Goal: Find contact information: Find contact information

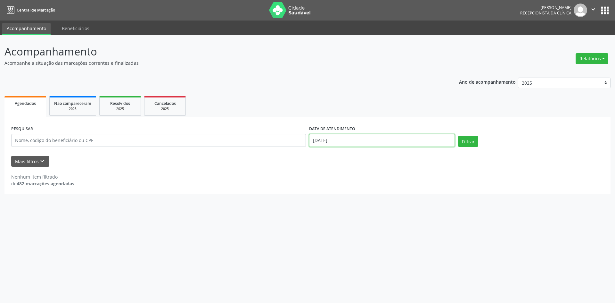
click at [340, 140] on input "[DATE]" at bounding box center [382, 140] width 146 height 13
click at [353, 196] on span "13" at bounding box center [356, 199] width 13 height 13
type input "[DATE]"
click at [467, 144] on button "Filtrar" at bounding box center [468, 141] width 20 height 11
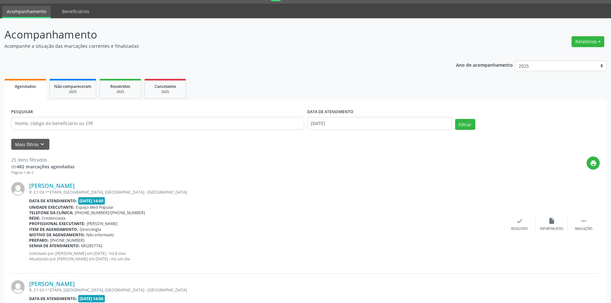
scroll to position [32, 0]
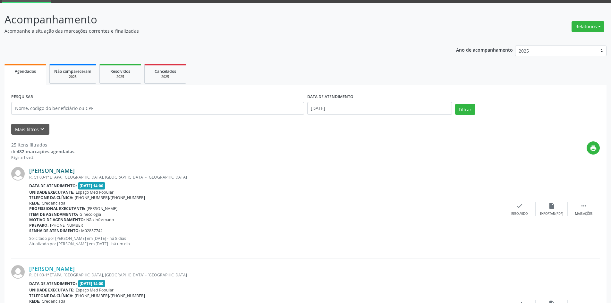
click at [75, 170] on link "[PERSON_NAME]" at bounding box center [52, 170] width 46 height 7
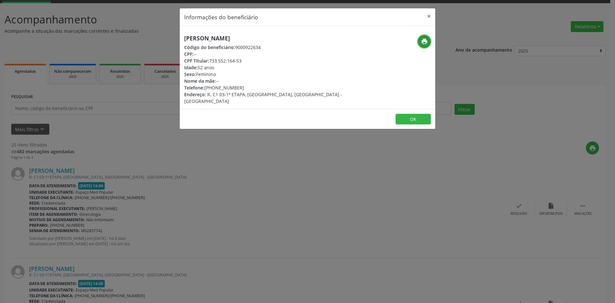
click at [425, 42] on icon "print" at bounding box center [424, 41] width 7 height 7
click at [208, 161] on div "Informações do beneficiário × [PERSON_NAME] Código do beneficiário: 9000922634 …" at bounding box center [307, 151] width 615 height 303
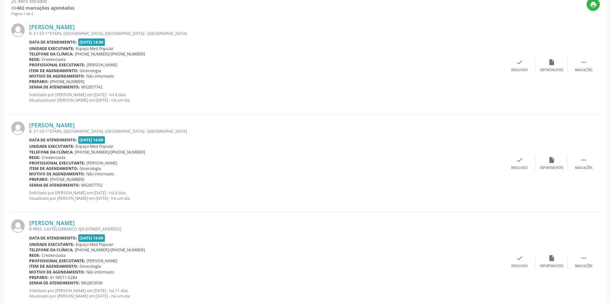
scroll to position [192, 0]
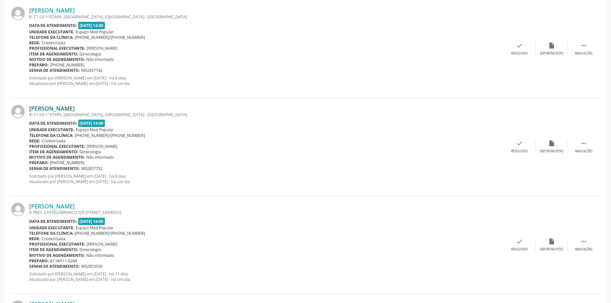
click at [62, 106] on link "[PERSON_NAME]" at bounding box center [52, 108] width 46 height 7
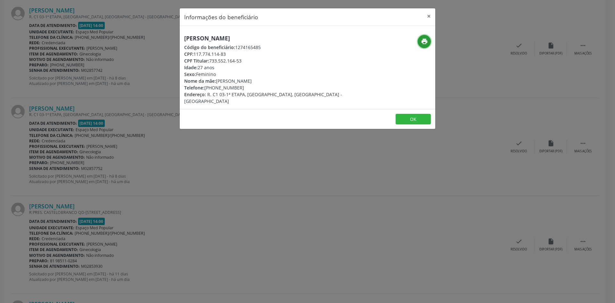
click at [424, 40] on icon "print" at bounding box center [424, 41] width 7 height 7
drag, startPoint x: 241, startPoint y: 87, endPoint x: 215, endPoint y: 90, distance: 26.4
click at [215, 90] on div "Telefone: [PHONE_NUMBER]" at bounding box center [265, 87] width 162 height 7
copy div "9531-9843"
click at [188, 173] on div "Informações do beneficiário × [PERSON_NAME] Código do beneficiário: 1274165485 …" at bounding box center [307, 151] width 615 height 303
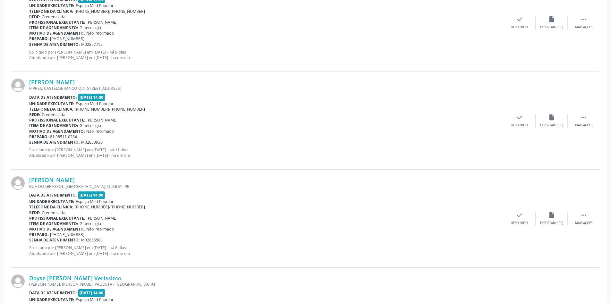
scroll to position [321, 0]
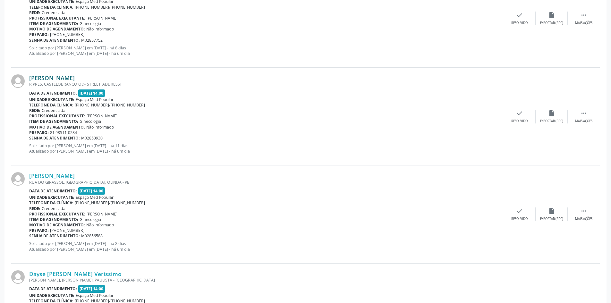
click at [71, 77] on link "[PERSON_NAME]" at bounding box center [52, 77] width 46 height 7
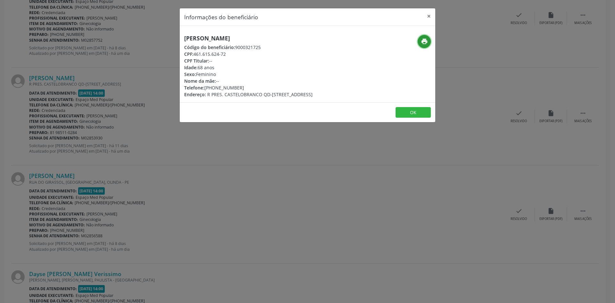
click at [424, 37] on button "print" at bounding box center [424, 41] width 13 height 13
drag, startPoint x: 245, startPoint y: 90, endPoint x: 214, endPoint y: 90, distance: 30.8
click at [214, 90] on div "Telefone: [PHONE_NUMBER]" at bounding box center [248, 87] width 129 height 7
copy div "98511-0284"
click at [223, 183] on div "Informações do beneficiário × [PERSON_NAME] Código do beneficiário: 9000321725 …" at bounding box center [307, 151] width 615 height 303
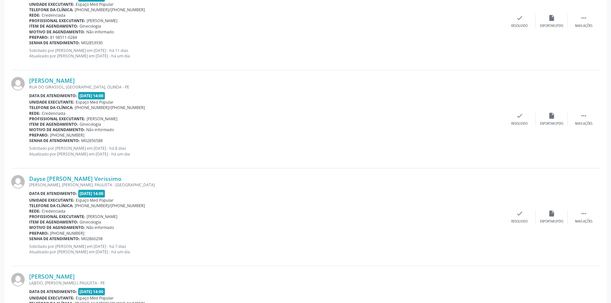
scroll to position [417, 0]
click at [75, 81] on link "[PERSON_NAME]" at bounding box center [52, 79] width 46 height 7
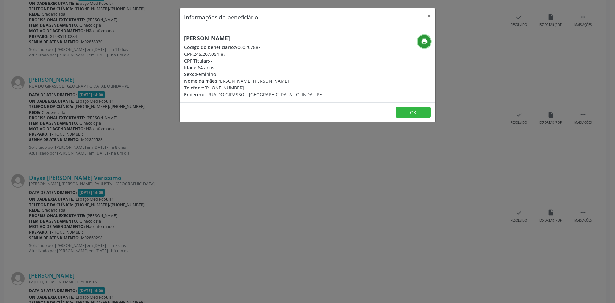
click at [424, 41] on icon "print" at bounding box center [424, 41] width 7 height 7
drag, startPoint x: 245, startPoint y: 89, endPoint x: 214, endPoint y: 89, distance: 31.1
click at [214, 89] on div "Telefone: [PHONE_NUMBER]" at bounding box center [253, 87] width 138 height 7
copy div "99949-5497"
click at [226, 188] on div "Informações do beneficiário × [PERSON_NAME] Código do beneficiário: 9000207887 …" at bounding box center [307, 151] width 615 height 303
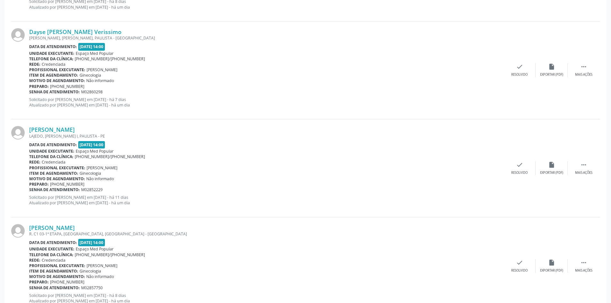
scroll to position [577, 0]
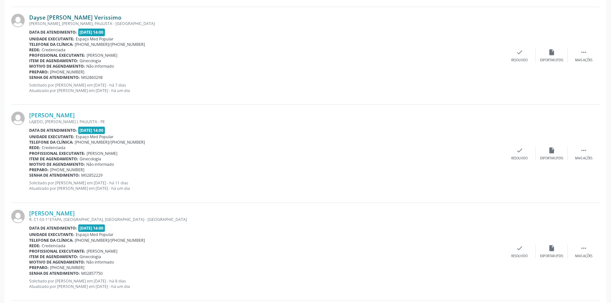
click at [91, 17] on link "Dayse [PERSON_NAME] Verissimo" at bounding box center [75, 17] width 92 height 7
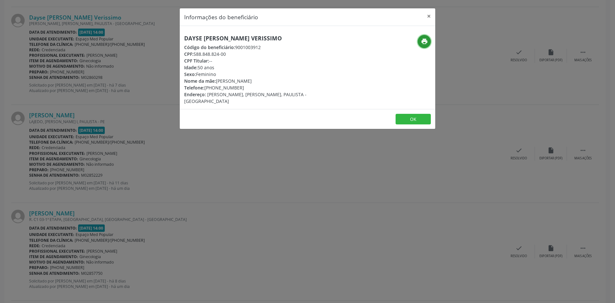
click at [424, 42] on icon "print" at bounding box center [424, 41] width 7 height 7
click at [182, 191] on div "Informações do beneficiário × Dayse [PERSON_NAME] Verissimo Código do beneficiá…" at bounding box center [307, 151] width 615 height 303
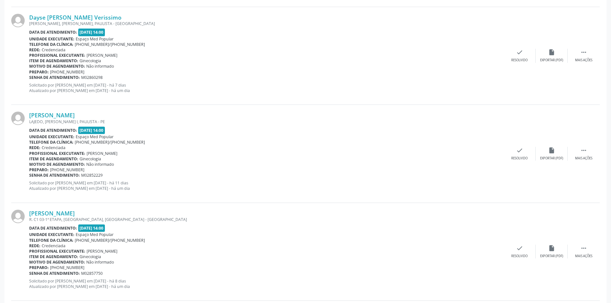
scroll to position [609, 0]
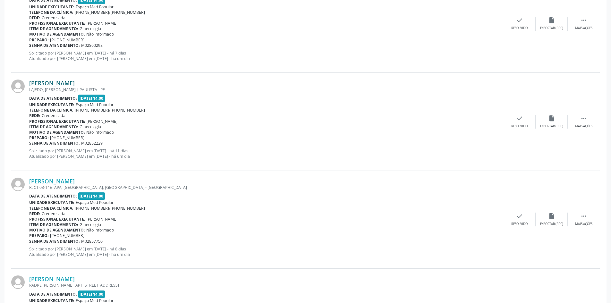
click at [73, 83] on link "[PERSON_NAME]" at bounding box center [52, 82] width 46 height 7
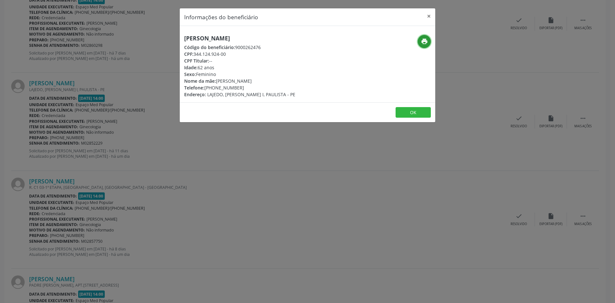
click at [420, 43] on button "print" at bounding box center [424, 41] width 13 height 13
drag, startPoint x: 245, startPoint y: 91, endPoint x: 225, endPoint y: 88, distance: 19.4
click at [225, 88] on div "[PERSON_NAME] Código do beneficiário: 9000262476 CPF: 344.124.924-00 CPF Titula…" at bounding box center [239, 66] width 111 height 63
click at [225, 88] on div "Telefone: [PHONE_NUMBER]" at bounding box center [239, 87] width 111 height 7
drag, startPoint x: 213, startPoint y: 88, endPoint x: 242, endPoint y: 87, distance: 28.5
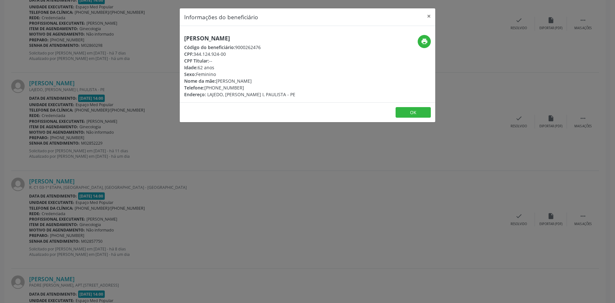
click at [242, 87] on div "Telefone: [PHONE_NUMBER]" at bounding box center [239, 87] width 111 height 7
copy div "99433-7706"
click at [186, 182] on div "Informações do beneficiário × [PERSON_NAME] Código do beneficiário: 9000262476 …" at bounding box center [307, 151] width 615 height 303
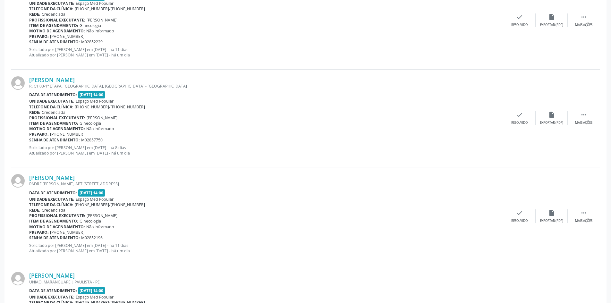
scroll to position [737, 0]
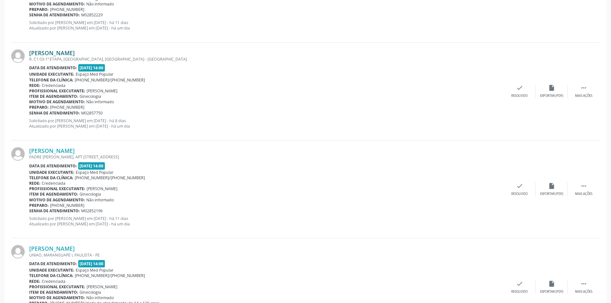
click at [75, 52] on link "[PERSON_NAME]" at bounding box center [52, 52] width 46 height 7
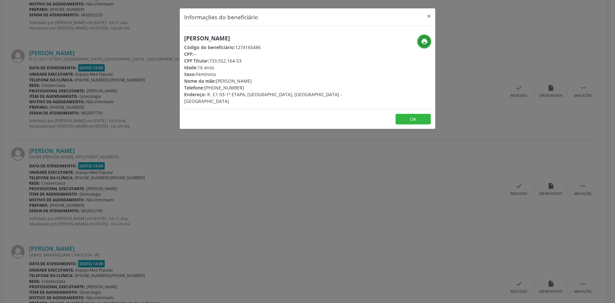
click at [422, 40] on icon "print" at bounding box center [424, 41] width 7 height 7
click at [174, 164] on div "Informações do beneficiário × [PERSON_NAME] Código do beneficiário: 1274165486 …" at bounding box center [307, 151] width 615 height 303
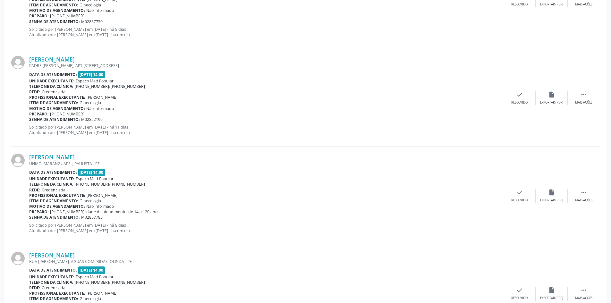
scroll to position [865, 0]
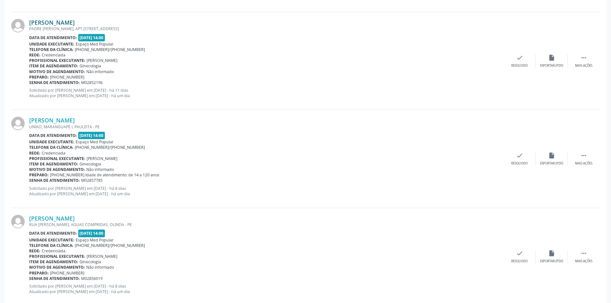
click at [55, 22] on link "[PERSON_NAME]" at bounding box center [52, 22] width 46 height 7
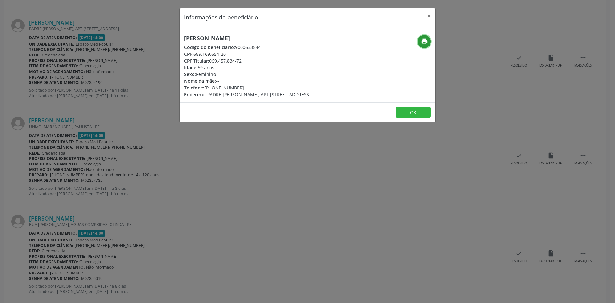
click at [427, 43] on icon "print" at bounding box center [424, 41] width 7 height 7
drag, startPoint x: 246, startPoint y: 87, endPoint x: 215, endPoint y: 90, distance: 31.2
click at [215, 90] on div "Telefone: [PHONE_NUMBER]" at bounding box center [247, 87] width 127 height 7
copy div "99829-0264"
click at [213, 177] on div "Informações do beneficiário × [PERSON_NAME] Código do beneficiário: 9000633544 …" at bounding box center [307, 151] width 615 height 303
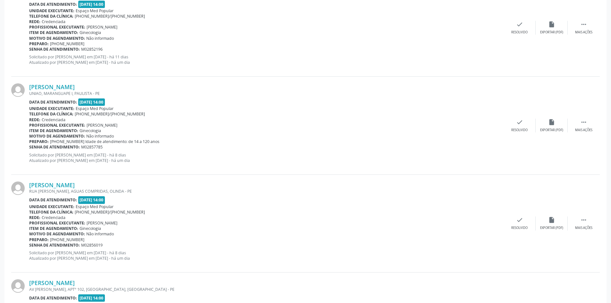
scroll to position [929, 0]
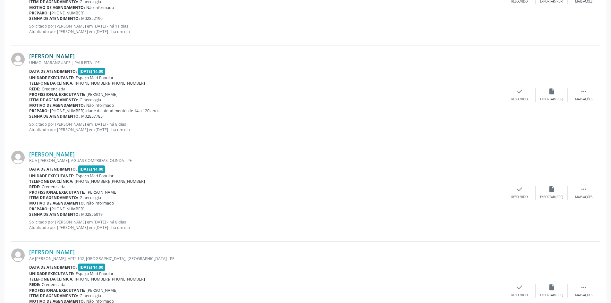
click at [75, 59] on link "[PERSON_NAME]" at bounding box center [52, 56] width 46 height 7
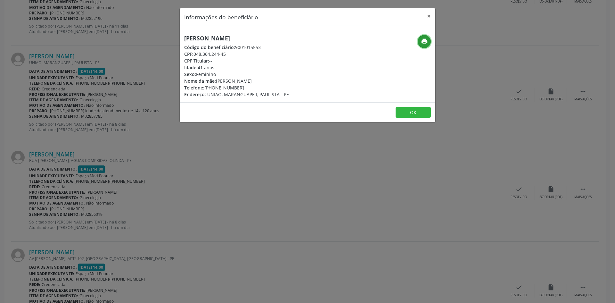
click at [426, 44] on icon "print" at bounding box center [424, 41] width 7 height 7
drag, startPoint x: 240, startPoint y: 88, endPoint x: 215, endPoint y: 86, distance: 25.4
click at [215, 86] on div "Telefone: [PHONE_NUMBER]" at bounding box center [236, 87] width 105 height 7
copy div "98885-1984"
click at [174, 188] on div "Informações do beneficiário × [PERSON_NAME] Código do beneficiário: 9001015553 …" at bounding box center [307, 151] width 615 height 303
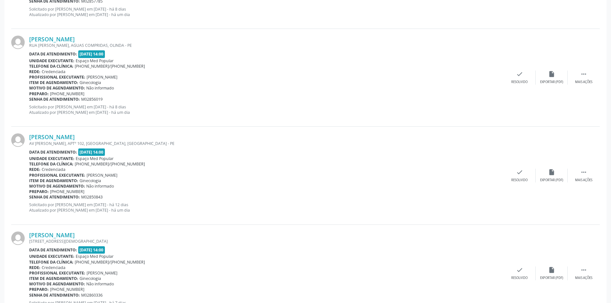
scroll to position [1058, 0]
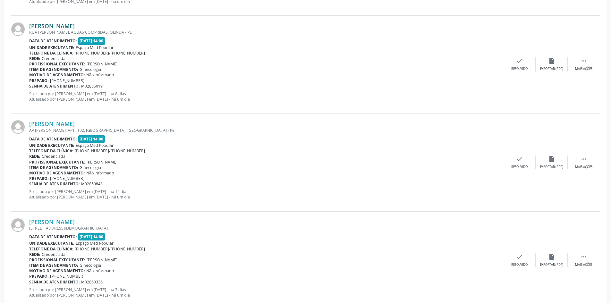
click at [67, 24] on link "[PERSON_NAME]" at bounding box center [52, 25] width 46 height 7
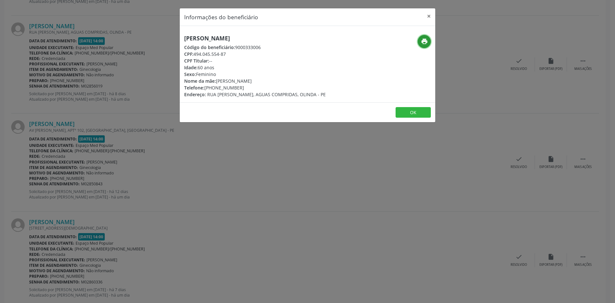
click at [419, 42] on button "print" at bounding box center [424, 41] width 13 height 13
click at [194, 218] on div "Informações do beneficiário × [PERSON_NAME] Código do beneficiário: 9000333006 …" at bounding box center [307, 151] width 615 height 303
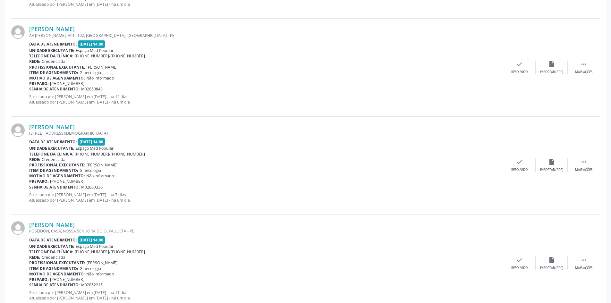
scroll to position [1154, 0]
click at [75, 25] on link "[PERSON_NAME]" at bounding box center [52, 27] width 46 height 7
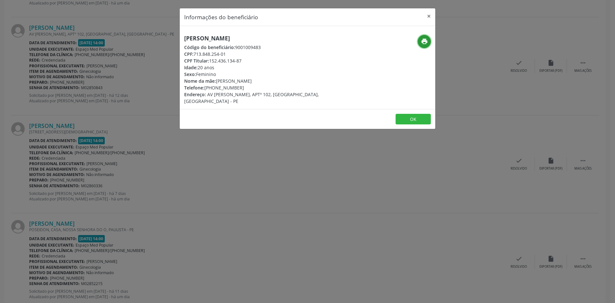
click at [422, 42] on icon "print" at bounding box center [424, 41] width 7 height 7
drag, startPoint x: 245, startPoint y: 88, endPoint x: 214, endPoint y: 89, distance: 30.2
click at [214, 90] on div "Telefone: [PHONE_NUMBER]" at bounding box center [265, 87] width 162 height 7
copy div "99919-0107"
click at [191, 170] on div "Informações do beneficiário × [PERSON_NAME] Código do beneficiário: 9001009483 …" at bounding box center [307, 151] width 615 height 303
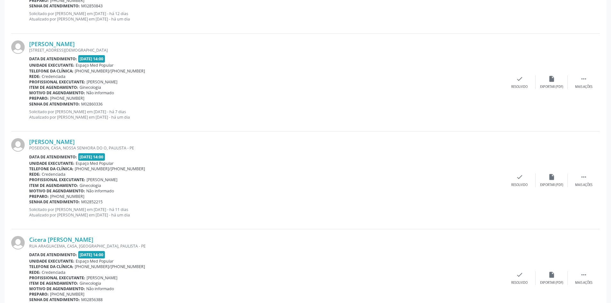
scroll to position [1250, 0]
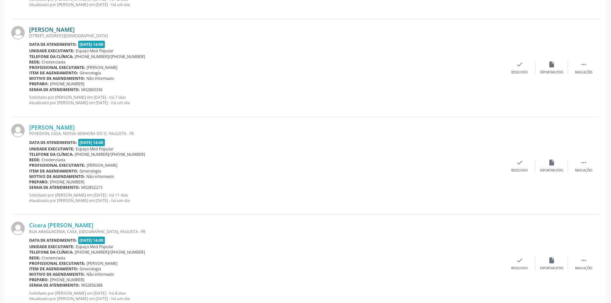
click at [75, 29] on link "[PERSON_NAME]" at bounding box center [52, 29] width 46 height 7
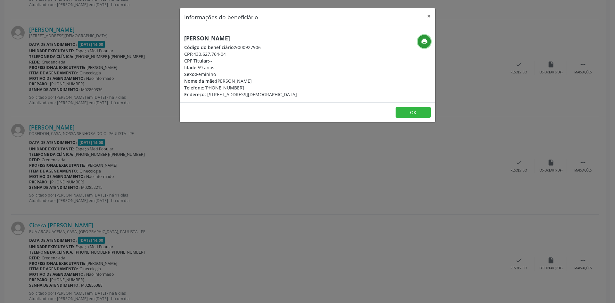
click at [427, 44] on icon "print" at bounding box center [424, 41] width 7 height 7
drag, startPoint x: 246, startPoint y: 88, endPoint x: 215, endPoint y: 88, distance: 31.4
click at [215, 88] on div "Telefone: [PHONE_NUMBER]" at bounding box center [240, 87] width 113 height 7
copy div "99693-1182"
click at [172, 165] on div "Informações do beneficiário × [PERSON_NAME] Código do beneficiário: 9000927906 …" at bounding box center [307, 151] width 615 height 303
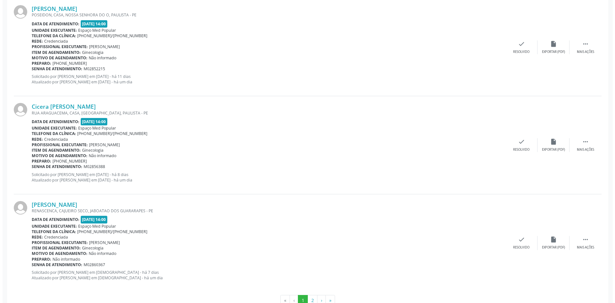
scroll to position [1378, 0]
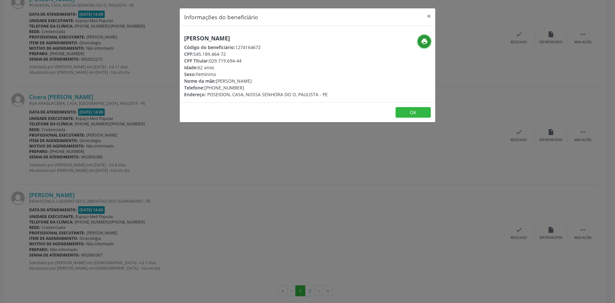
click at [429, 45] on button "print" at bounding box center [424, 41] width 13 height 13
click at [198, 168] on div "Informações do beneficiário × [PERSON_NAME] Código do beneficiário: 1274164672 …" at bounding box center [307, 151] width 615 height 303
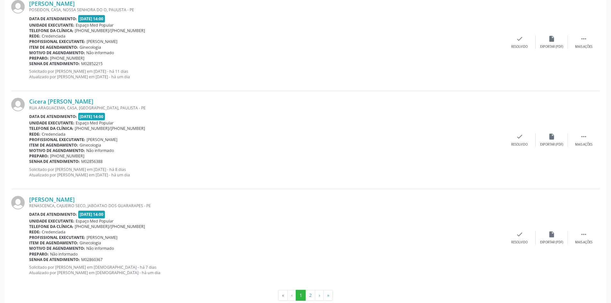
scroll to position [1387, 0]
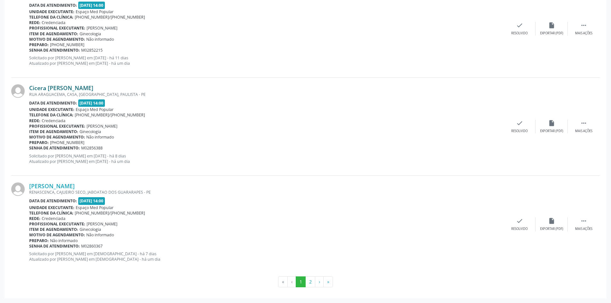
click at [93, 86] on link "Cicera [PERSON_NAME]" at bounding box center [61, 87] width 64 height 7
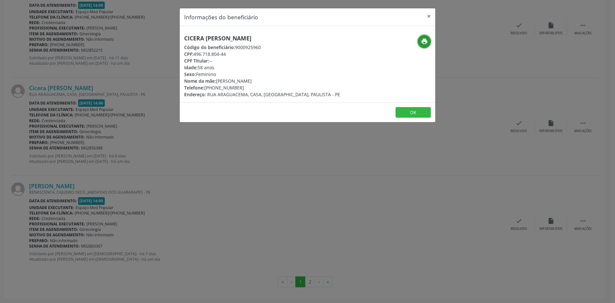
click at [427, 46] on button "print" at bounding box center [424, 41] width 13 height 13
click at [159, 217] on div "Informações do beneficiário × [PERSON_NAME] Código do beneficiário: 9000925960 …" at bounding box center [307, 151] width 615 height 303
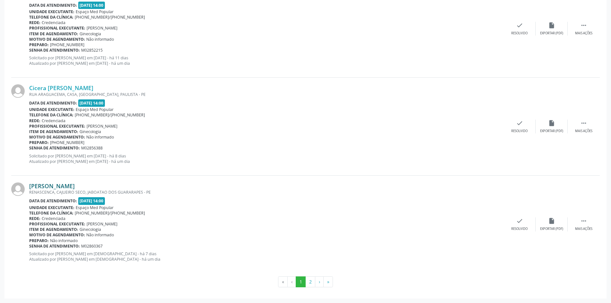
click at [75, 185] on link "[PERSON_NAME]" at bounding box center [52, 185] width 46 height 7
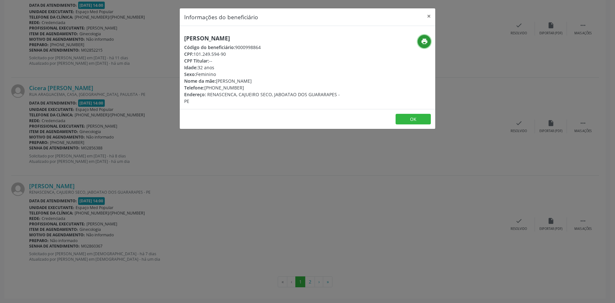
click at [421, 41] on icon "print" at bounding box center [424, 41] width 7 height 7
drag, startPoint x: 243, startPoint y: 88, endPoint x: 213, endPoint y: 87, distance: 29.2
click at [213, 87] on div "Telefone: [PHONE_NUMBER]" at bounding box center [265, 87] width 162 height 7
copy div "98702-0034"
click at [265, 157] on div "Informações do beneficiário × [PERSON_NAME] Código do beneficiário: 9000998864 …" at bounding box center [307, 151] width 615 height 303
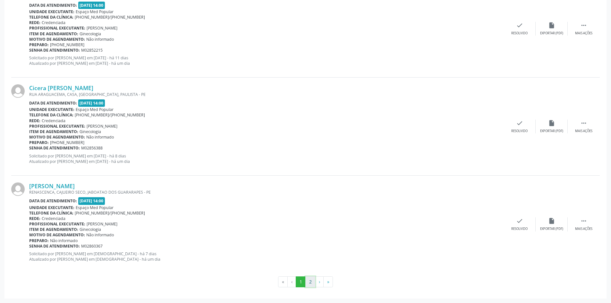
click at [315, 285] on button "2" at bounding box center [310, 281] width 10 height 11
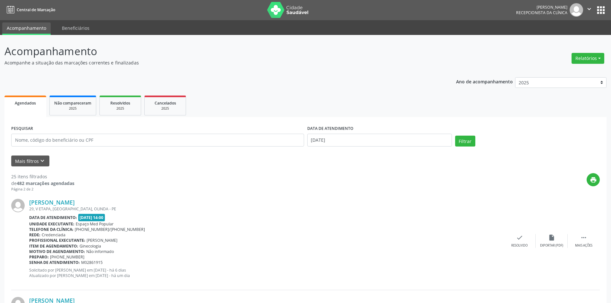
scroll to position [0, 0]
click at [61, 204] on link "[PERSON_NAME]" at bounding box center [52, 202] width 46 height 7
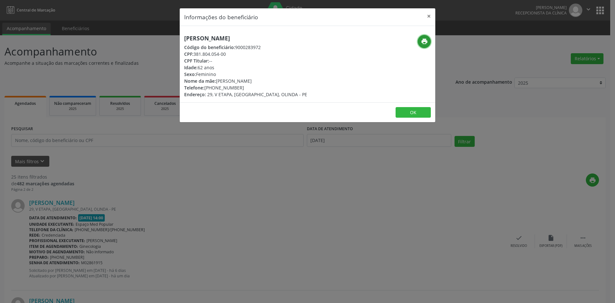
click at [425, 42] on icon "print" at bounding box center [424, 41] width 7 height 7
drag, startPoint x: 243, startPoint y: 87, endPoint x: 215, endPoint y: 87, distance: 28.2
click at [214, 88] on div "Telefone: [PHONE_NUMBER]" at bounding box center [245, 87] width 123 height 7
copy div "99229-9352"
click at [240, 148] on div "Informações do beneficiário × [PERSON_NAME] Código do beneficiário: 9000283972 …" at bounding box center [307, 151] width 615 height 303
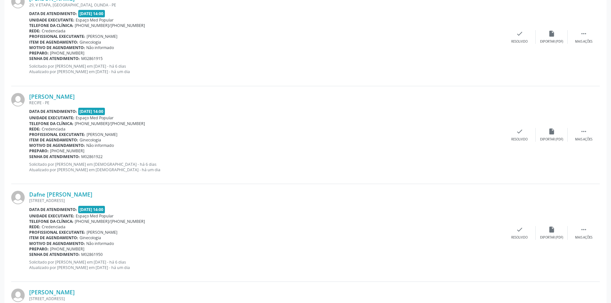
scroll to position [224, 0]
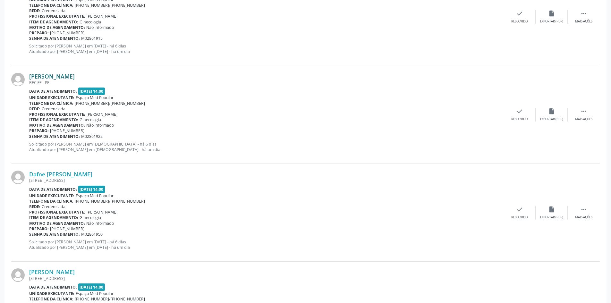
click at [69, 74] on link "[PERSON_NAME]" at bounding box center [52, 76] width 46 height 7
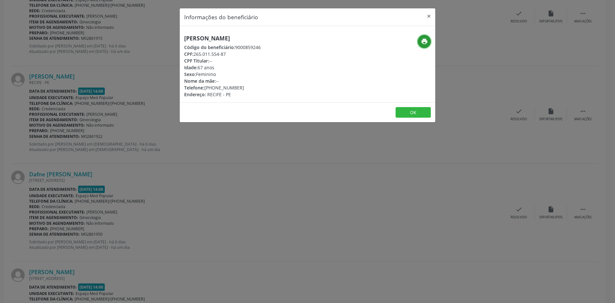
click at [423, 40] on icon "print" at bounding box center [424, 41] width 7 height 7
click at [218, 171] on div "Informações do beneficiário × [PERSON_NAME] Código do beneficiário: 9000859246 …" at bounding box center [307, 151] width 615 height 303
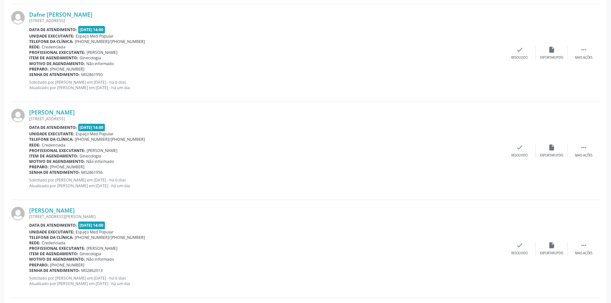
scroll to position [385, 0]
click at [67, 17] on div "[STREET_ADDRESS]" at bounding box center [266, 19] width 474 height 5
click at [71, 11] on link "Dafne [PERSON_NAME]" at bounding box center [60, 13] width 63 height 7
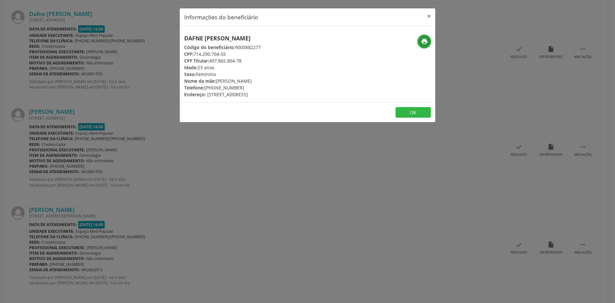
click at [421, 40] on button "print" at bounding box center [424, 41] width 13 height 13
click at [179, 155] on div "Informações do beneficiário × Dafne [PERSON_NAME] Código do beneficiário: 90008…" at bounding box center [307, 151] width 615 height 303
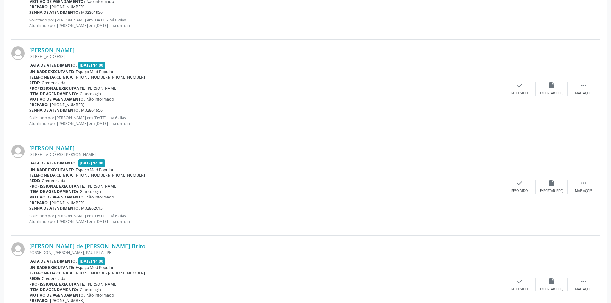
scroll to position [449, 0]
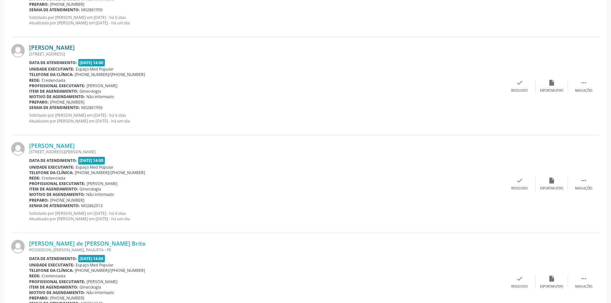
click at [75, 48] on link "[PERSON_NAME]" at bounding box center [52, 47] width 46 height 7
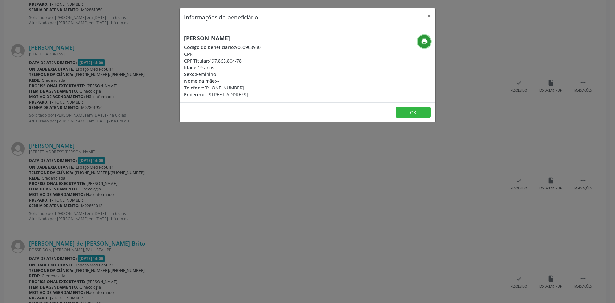
click at [427, 40] on icon "print" at bounding box center [424, 41] width 7 height 7
click at [249, 88] on div "Telefone: [PHONE_NUMBER]" at bounding box center [222, 87] width 77 height 7
drag, startPoint x: 241, startPoint y: 87, endPoint x: 215, endPoint y: 88, distance: 26.3
click at [215, 88] on div "Telefone: [PHONE_NUMBER]" at bounding box center [222, 87] width 77 height 7
click at [230, 200] on div "Informações do beneficiário × [PERSON_NAME] Código do beneficiário: 9000908930 …" at bounding box center [307, 151] width 615 height 303
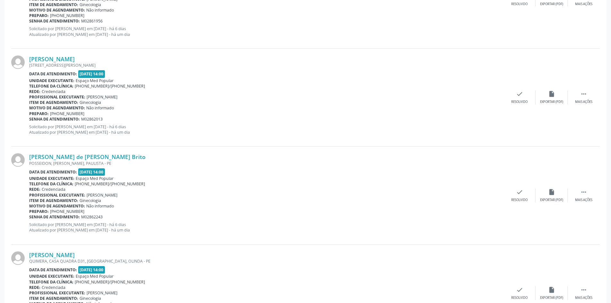
scroll to position [545, 0]
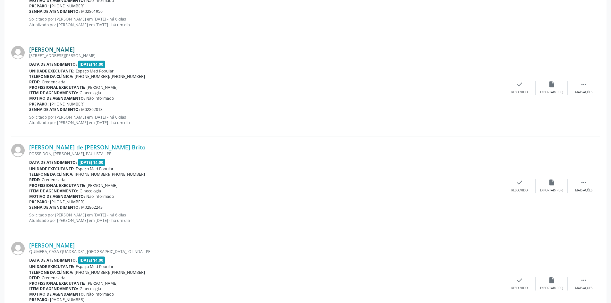
click at [63, 49] on link "[PERSON_NAME]" at bounding box center [52, 49] width 46 height 7
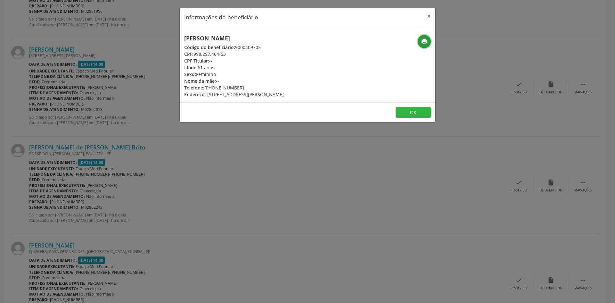
click at [422, 40] on icon "print" at bounding box center [424, 41] width 7 height 7
drag, startPoint x: 250, startPoint y: 87, endPoint x: 214, endPoint y: 88, distance: 35.9
click at [214, 88] on div "Telefone: [PHONE_NUMBER]" at bounding box center [234, 87] width 100 height 7
click at [165, 177] on div "Informações do beneficiário × [PERSON_NAME] Código do beneficiário: 9000409705 …" at bounding box center [307, 151] width 615 height 303
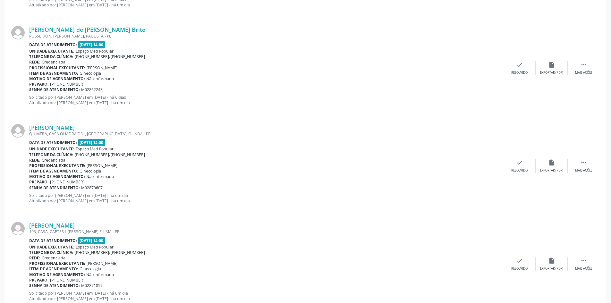
scroll to position [673, 0]
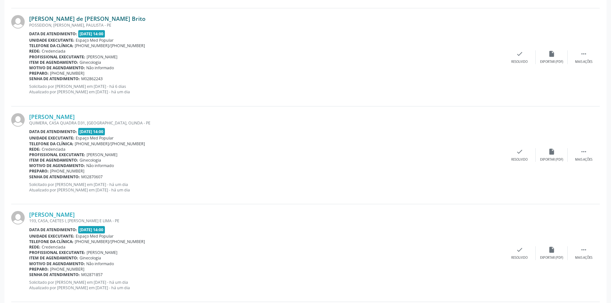
click at [94, 17] on link "[PERSON_NAME] de [PERSON_NAME] Brito" at bounding box center [87, 18] width 116 height 7
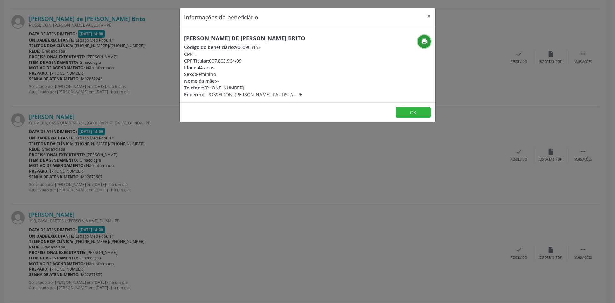
click at [420, 40] on button "print" at bounding box center [424, 41] width 13 height 13
drag, startPoint x: 241, startPoint y: 89, endPoint x: 213, endPoint y: 89, distance: 27.2
click at [213, 89] on div "Telefone: [PHONE_NUMBER]" at bounding box center [244, 87] width 121 height 7
click at [171, 196] on div "Informações do beneficiário × [PERSON_NAME] de [PERSON_NAME] Brito Código do be…" at bounding box center [307, 151] width 615 height 303
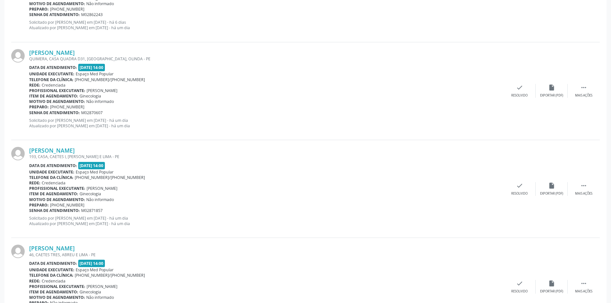
scroll to position [770, 0]
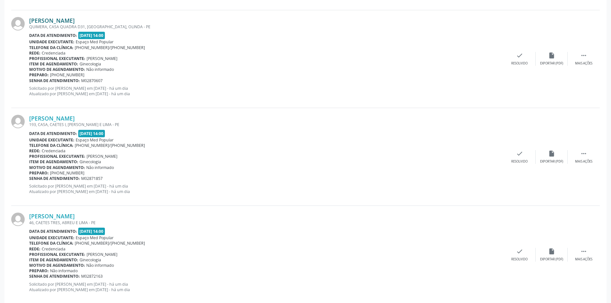
click at [75, 19] on link "[PERSON_NAME]" at bounding box center [52, 20] width 46 height 7
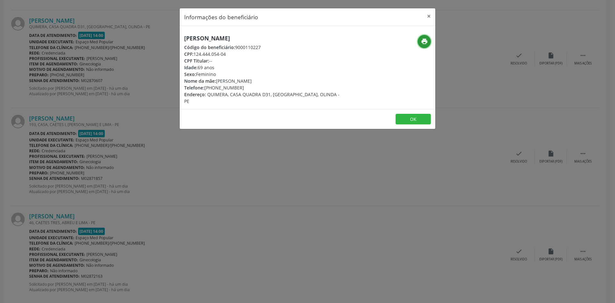
click at [423, 40] on icon "print" at bounding box center [424, 41] width 7 height 7
drag, startPoint x: 249, startPoint y: 88, endPoint x: 215, endPoint y: 89, distance: 34.3
click at [215, 89] on div "Telefone: [PHONE_NUMBER]" at bounding box center [265, 87] width 162 height 7
drag, startPoint x: 239, startPoint y: 168, endPoint x: 213, endPoint y: 163, distance: 26.1
click at [239, 168] on div "Informações do beneficiário × [PERSON_NAME] Código do beneficiário: 9000110227 …" at bounding box center [307, 151] width 615 height 303
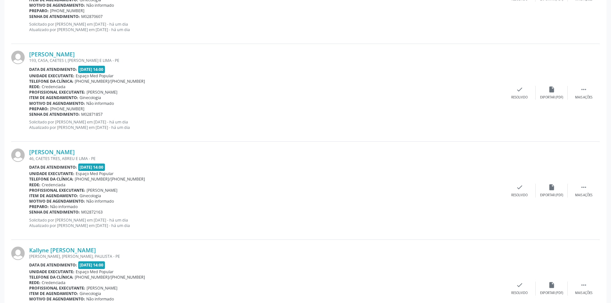
scroll to position [866, 0]
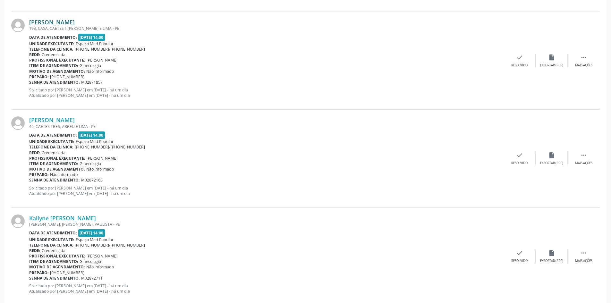
click at [68, 23] on link "[PERSON_NAME]" at bounding box center [52, 22] width 46 height 7
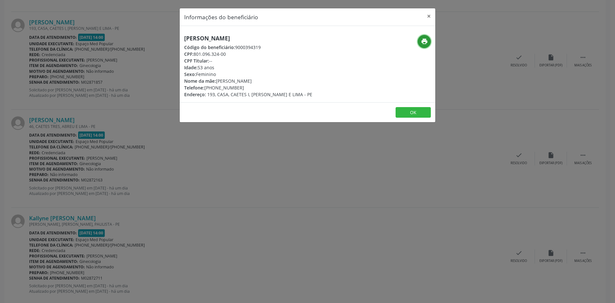
click at [422, 43] on icon "print" at bounding box center [424, 41] width 7 height 7
drag, startPoint x: 235, startPoint y: 87, endPoint x: 215, endPoint y: 88, distance: 20.2
click at [215, 88] on div "Telefone: [PHONE_NUMBER]" at bounding box center [248, 87] width 128 height 7
click at [191, 190] on div "Informações do beneficiário × [PERSON_NAME] Código do beneficiário: 9000394319 …" at bounding box center [307, 151] width 615 height 303
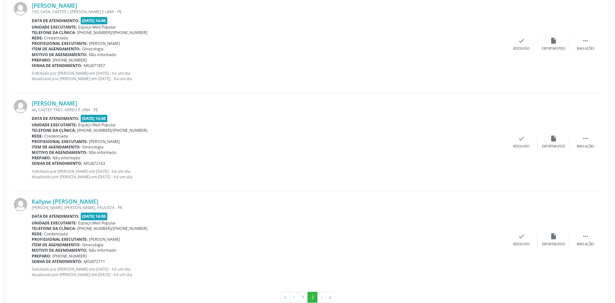
scroll to position [898, 0]
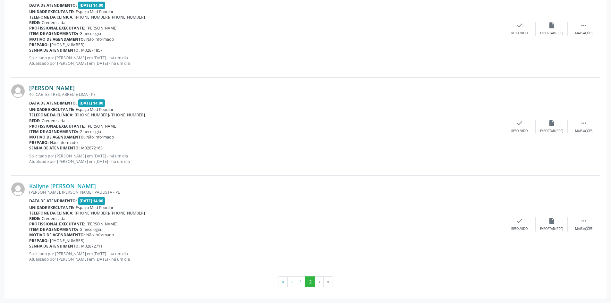
click at [49, 87] on link "[PERSON_NAME]" at bounding box center [52, 87] width 46 height 7
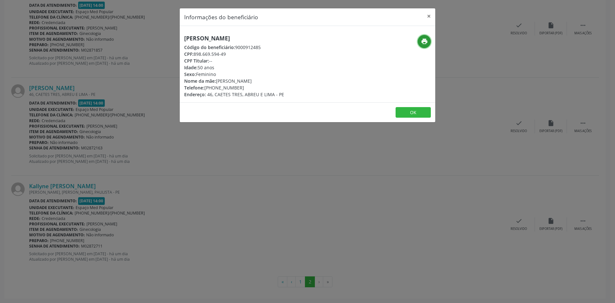
click at [426, 40] on icon "print" at bounding box center [424, 41] width 7 height 7
click at [218, 155] on div "Informações do beneficiário × [PERSON_NAME] Código do beneficiário: 9000912485 …" at bounding box center [307, 151] width 615 height 303
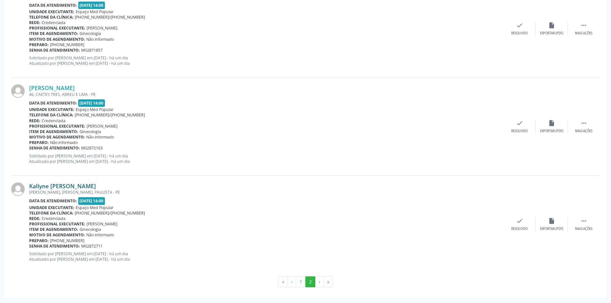
click at [82, 185] on link "Kallyne [PERSON_NAME]" at bounding box center [62, 185] width 67 height 7
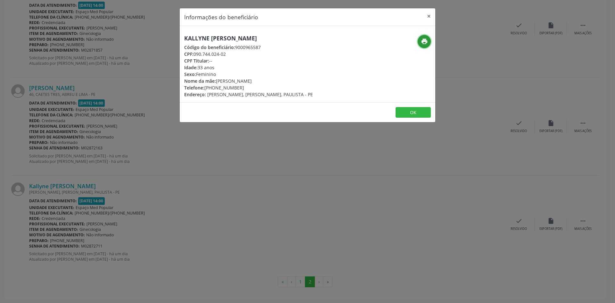
click at [421, 39] on icon "print" at bounding box center [424, 41] width 7 height 7
